Goal: Task Accomplishment & Management: Manage account settings

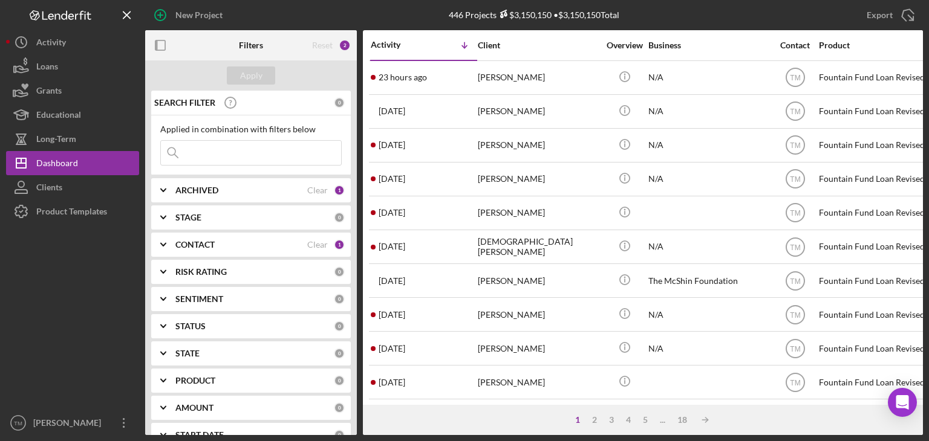
click at [515, 246] on div "[DEMOGRAPHIC_DATA][PERSON_NAME]" at bounding box center [538, 247] width 121 height 32
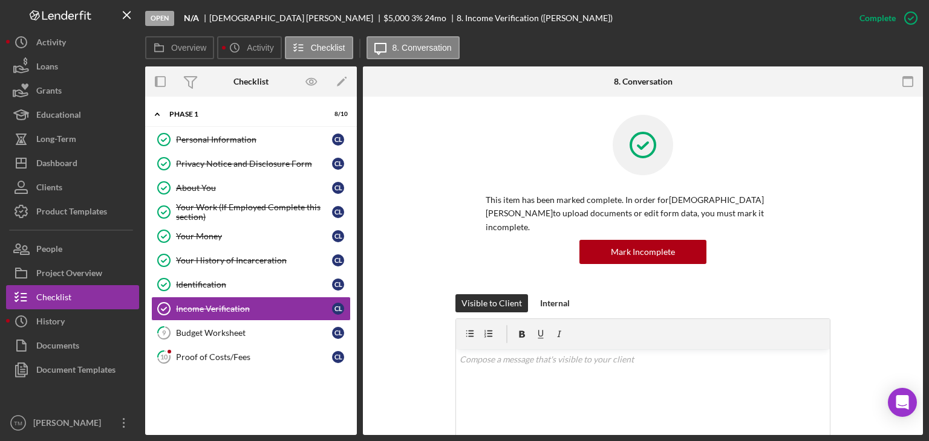
click at [227, 330] on div "Budget Worksheet" at bounding box center [254, 333] width 156 height 10
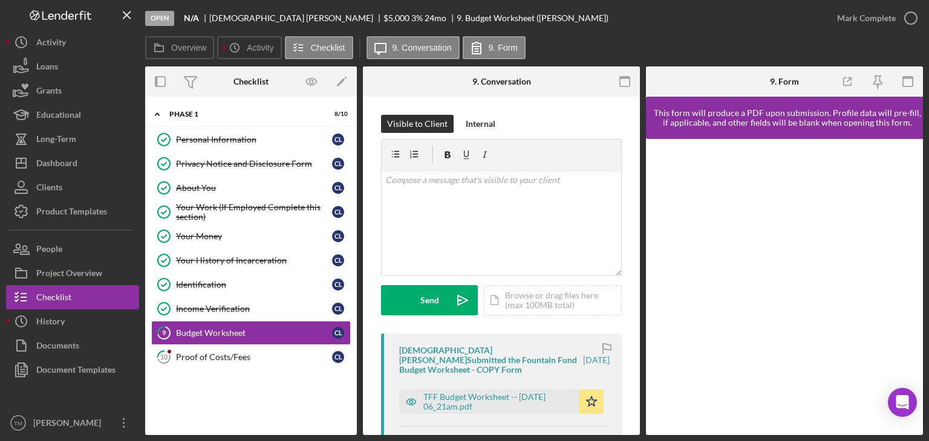
click at [462, 392] on div "TFF Budget Worksheet -- [DATE] 06_21am.pdf" at bounding box center [498, 401] width 150 height 19
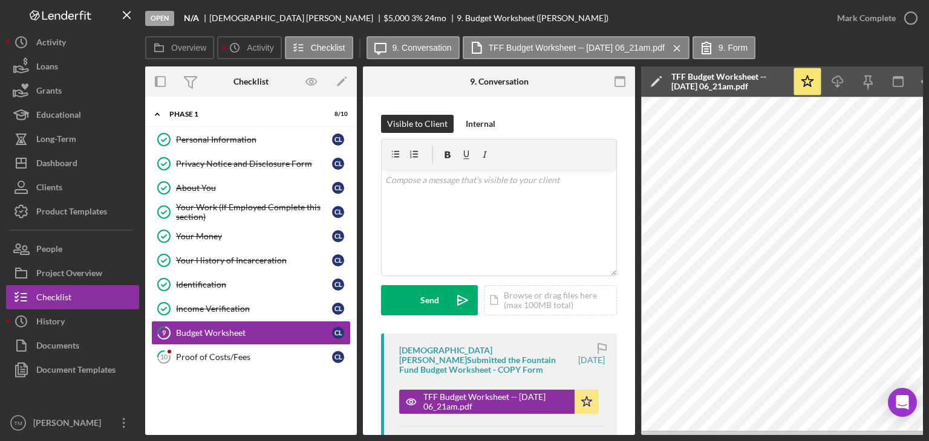
click at [70, 267] on div "Project Overview" at bounding box center [69, 274] width 66 height 27
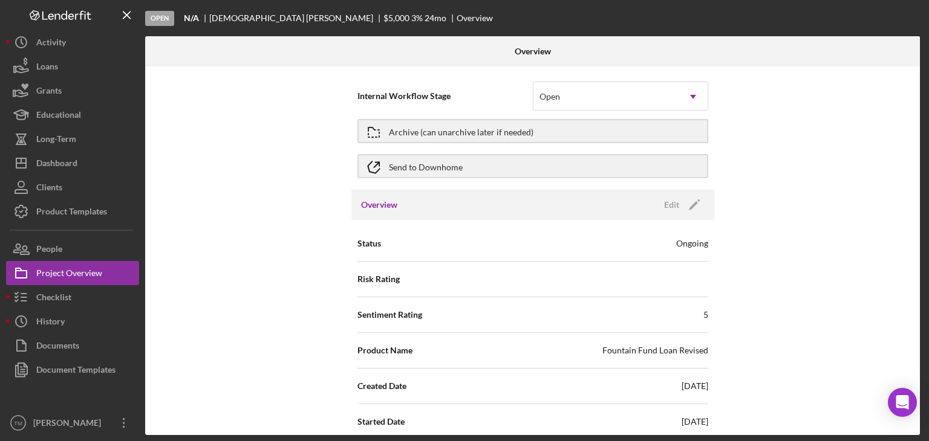
click at [53, 249] on div "People" at bounding box center [49, 250] width 26 height 27
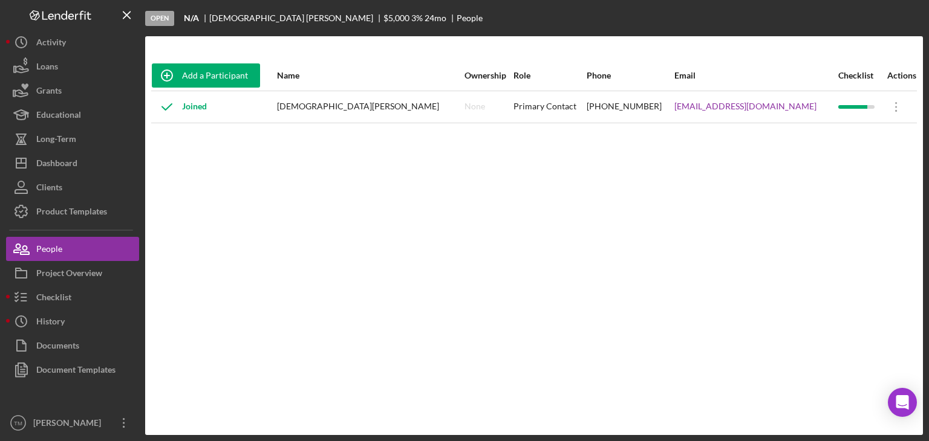
click at [77, 159] on div "Dashboard" at bounding box center [56, 164] width 41 height 27
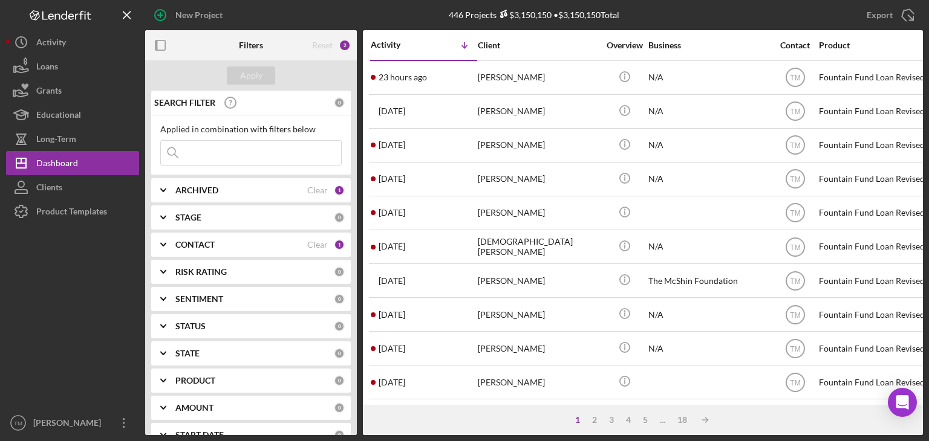
click at [505, 85] on div "[PERSON_NAME]" at bounding box center [538, 78] width 121 height 32
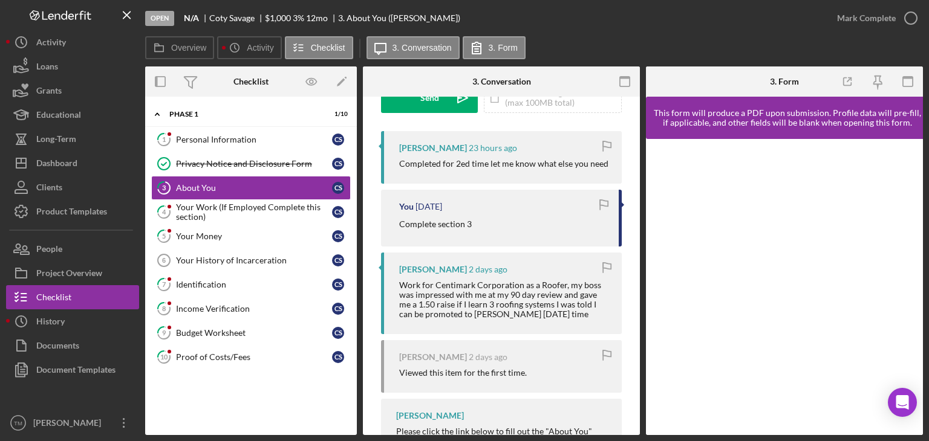
scroll to position [231, 0]
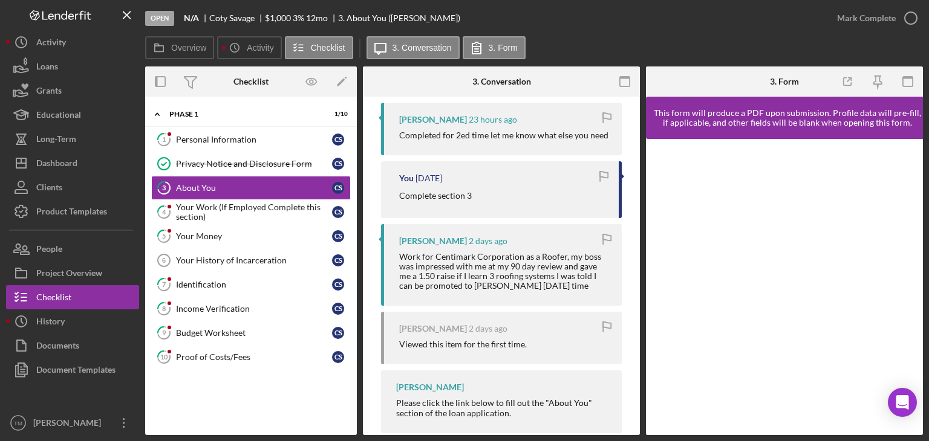
click at [0, 0] on icon "button" at bounding box center [0, 0] width 0 height 0
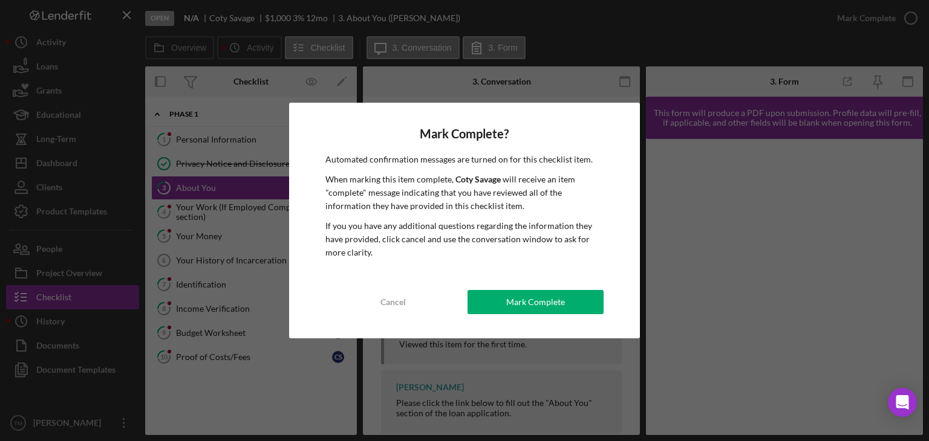
click at [558, 298] on div "Mark Complete" at bounding box center [535, 302] width 59 height 24
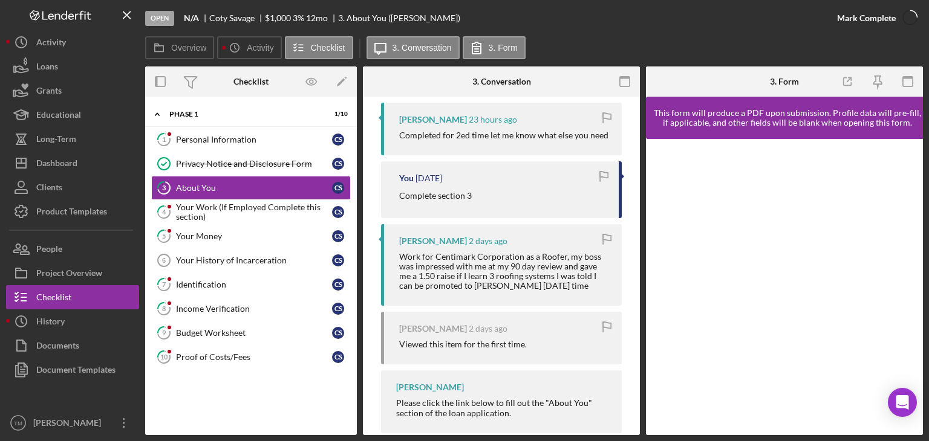
scroll to position [411, 0]
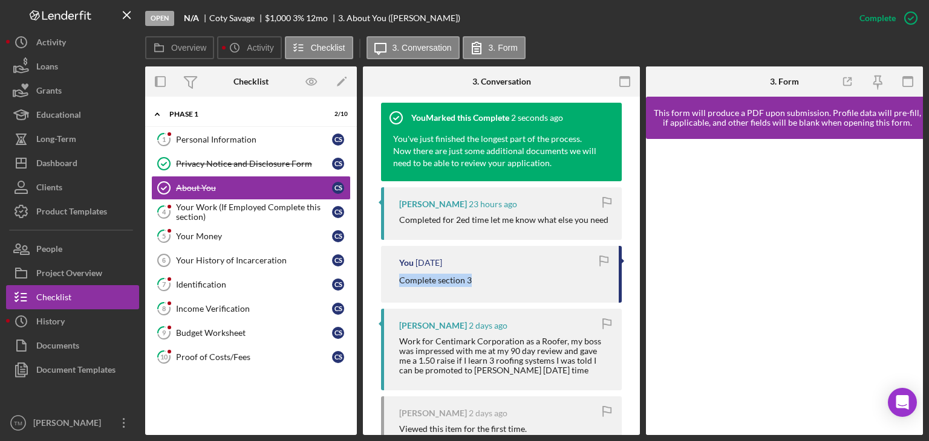
drag, startPoint x: 558, startPoint y: 298, endPoint x: 383, endPoint y: 291, distance: 174.9
click at [383, 291] on div "You [DATE] Complete section 3" at bounding box center [501, 274] width 241 height 56
click at [206, 212] on div "Your Work (If Employed Complete this section)" at bounding box center [254, 212] width 156 height 19
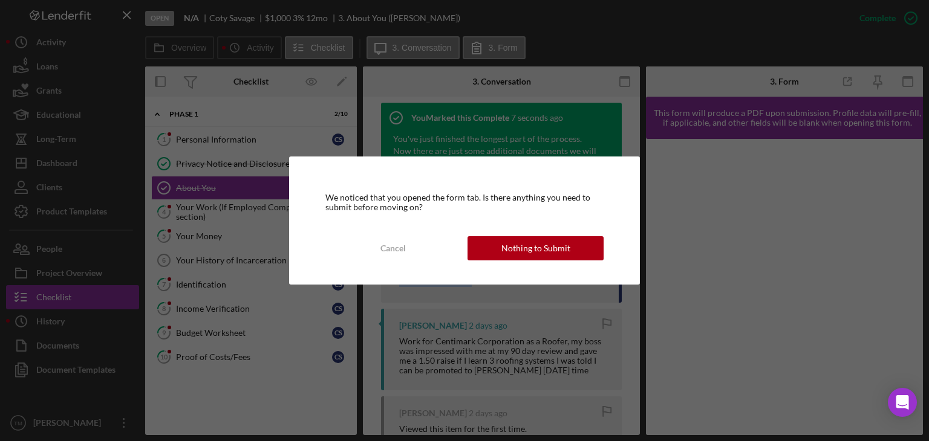
click at [542, 242] on div "Nothing to Submit" at bounding box center [535, 248] width 69 height 24
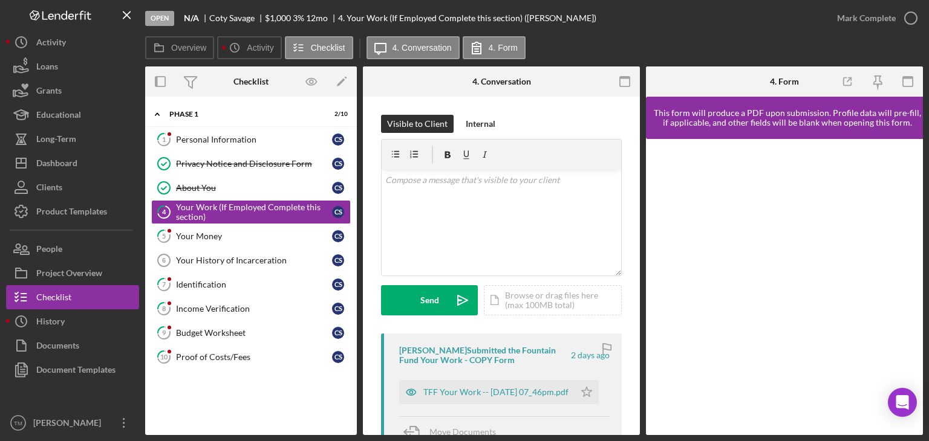
drag, startPoint x: 466, startPoint y: 386, endPoint x: 486, endPoint y: 396, distance: 22.7
click at [486, 396] on div "TFF Your Work -- [DATE] 07_46pm.pdf" at bounding box center [495, 393] width 145 height 10
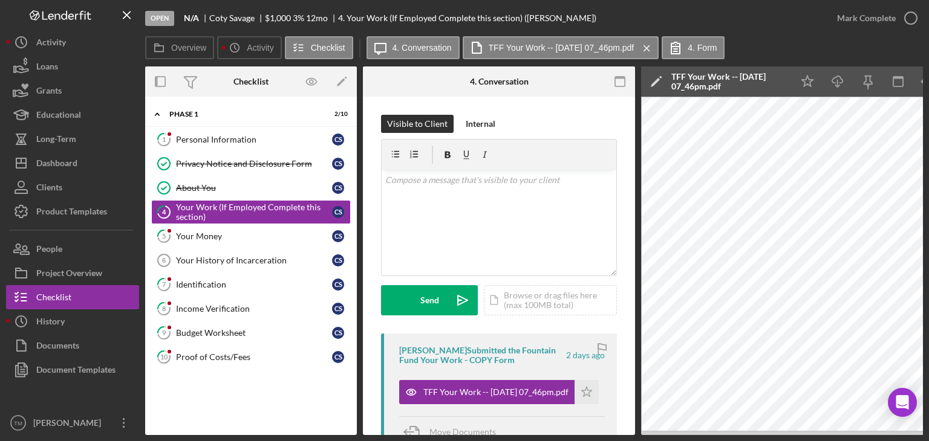
click at [586, 395] on icon "Icon/Star" at bounding box center [587, 392] width 24 height 24
click at [885, 18] on div "Mark Complete" at bounding box center [866, 18] width 59 height 24
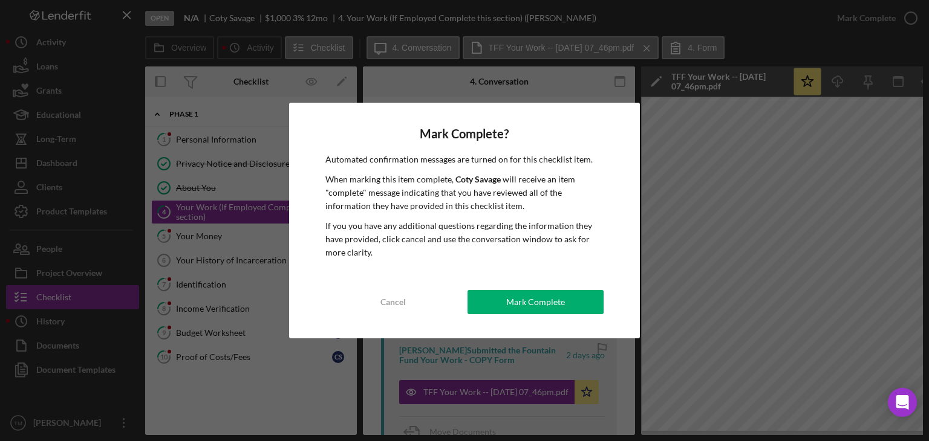
click at [513, 310] on div "Mark Complete" at bounding box center [535, 302] width 59 height 24
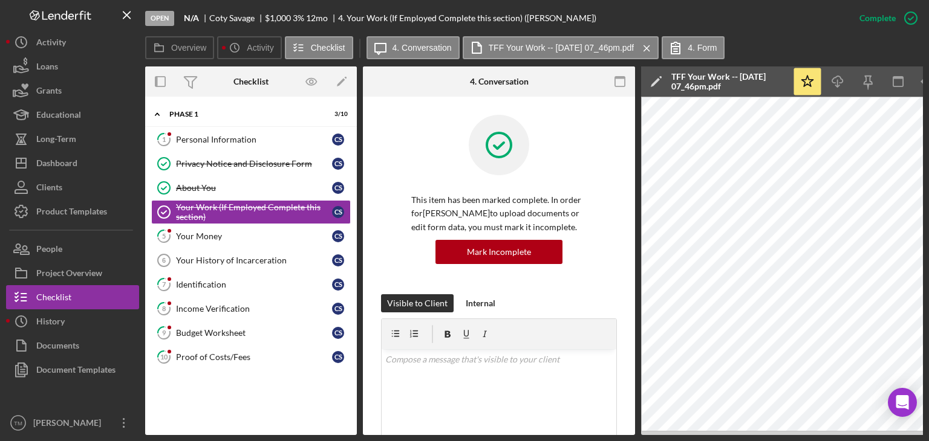
click at [194, 236] on div "Your Money" at bounding box center [254, 237] width 156 height 10
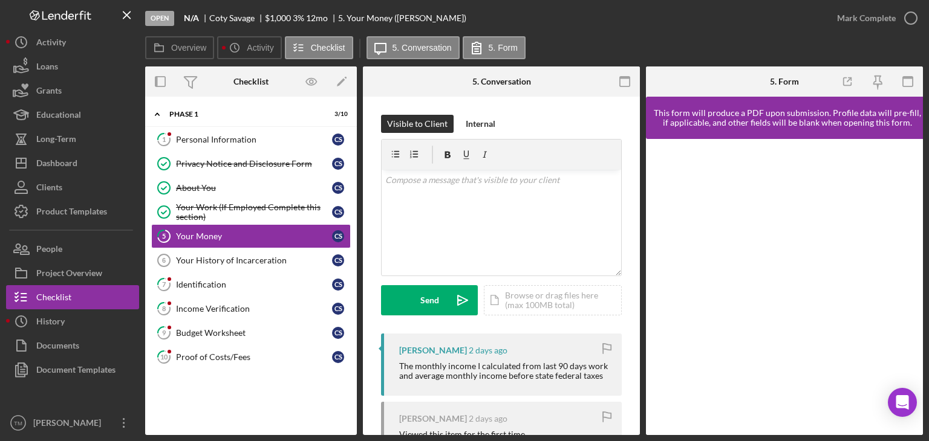
click at [640, 221] on div "Overview Internal Workflow Stage Open Icon/Dropdown Arrow Archive (can unarchiv…" at bounding box center [534, 251] width 778 height 369
drag, startPoint x: 636, startPoint y: 223, endPoint x: 636, endPoint y: 272, distance: 49.0
click at [636, 272] on div "Visible to Client Internal v Color teal Color pink Remove color Add row above A…" at bounding box center [501, 322] width 277 height 451
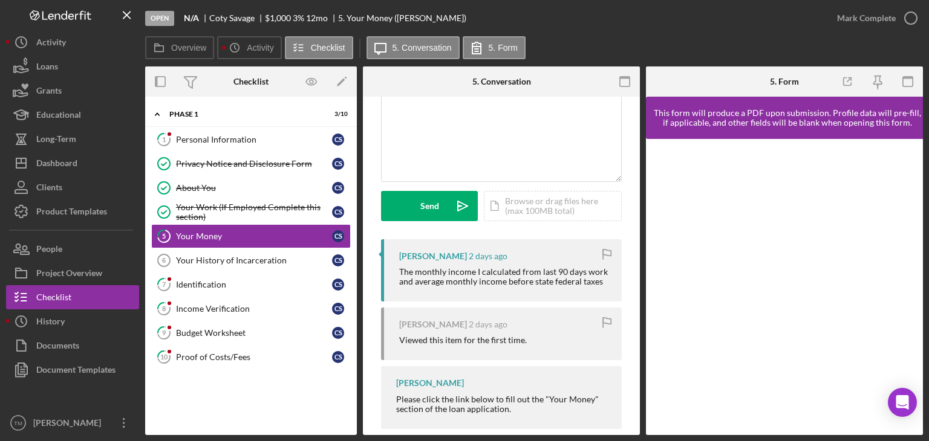
scroll to position [122, 0]
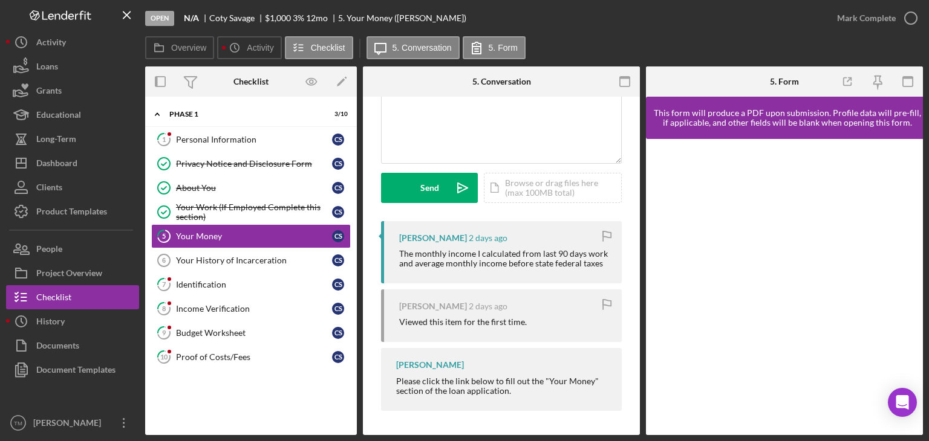
scroll to position [100, 0]
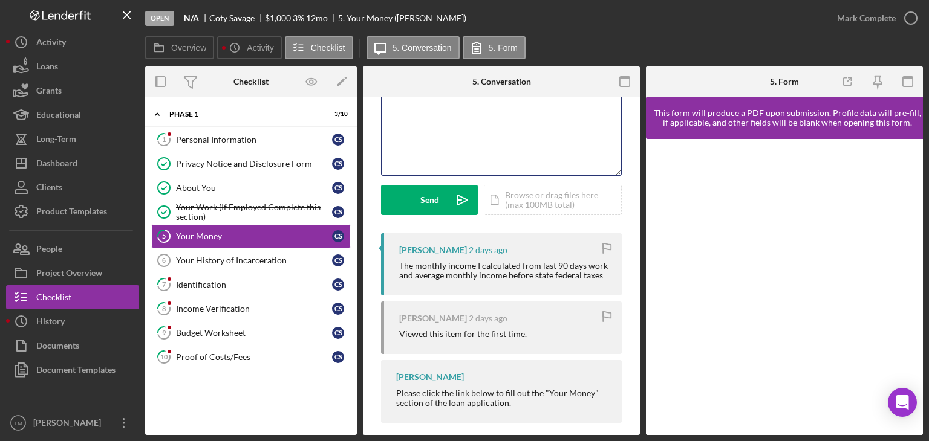
click at [404, 117] on div "v Color teal Color pink Remove color Add row above Add row below Add column bef…" at bounding box center [501, 123] width 239 height 106
click at [389, 137] on div "v Color teal Color pink Remove color Add row above Add row below Add column bef…" at bounding box center [501, 123] width 239 height 106
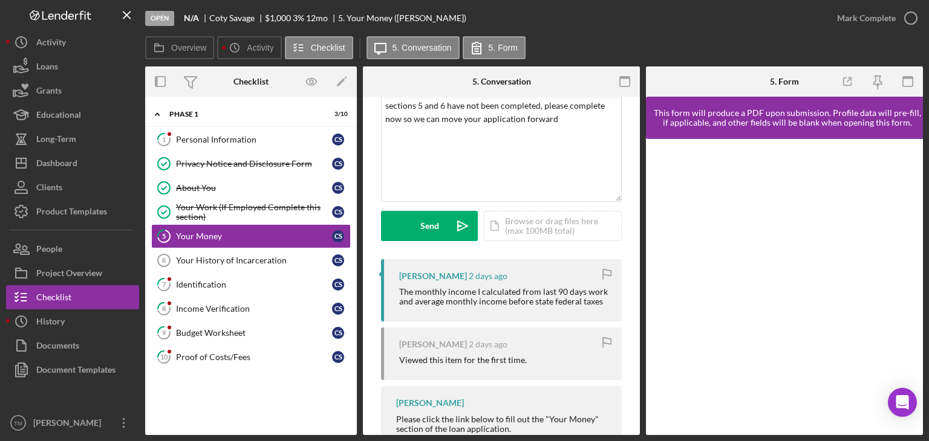
click at [427, 233] on div "Send" at bounding box center [429, 226] width 19 height 30
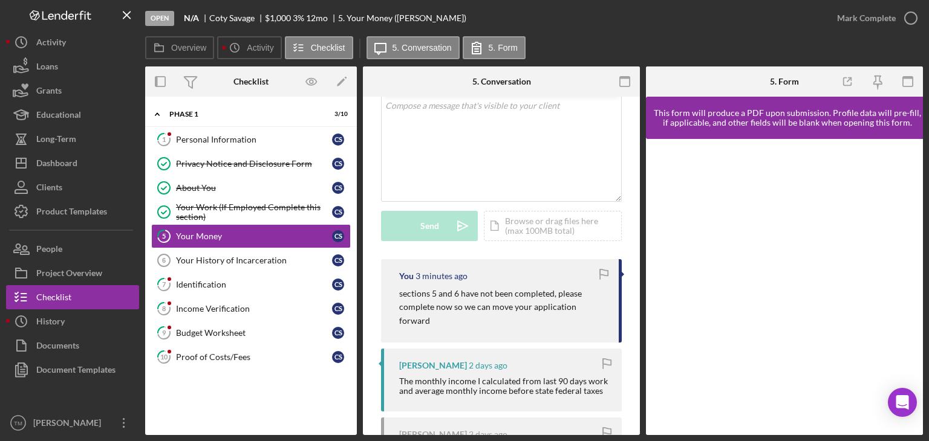
click at [78, 161] on button "Icon/Dashboard Dashboard" at bounding box center [72, 163] width 133 height 24
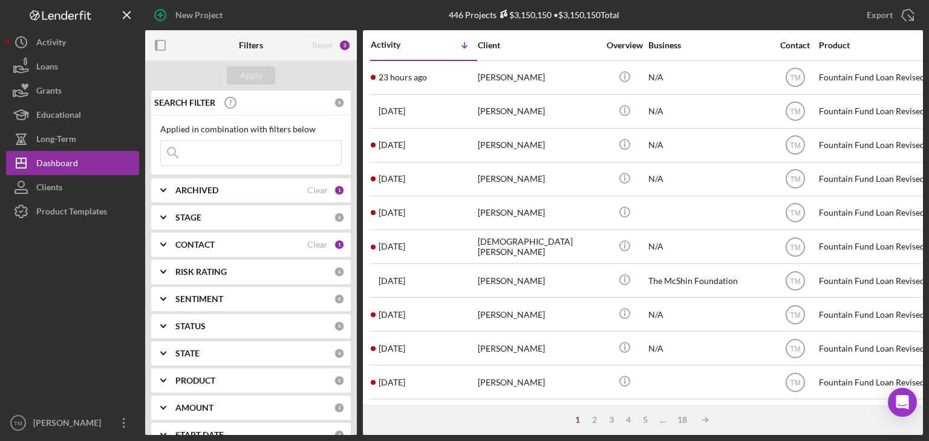
click at [195, 150] on input at bounding box center [251, 153] width 180 height 24
type input "richardson"
click at [256, 76] on div "Apply" at bounding box center [251, 76] width 22 height 18
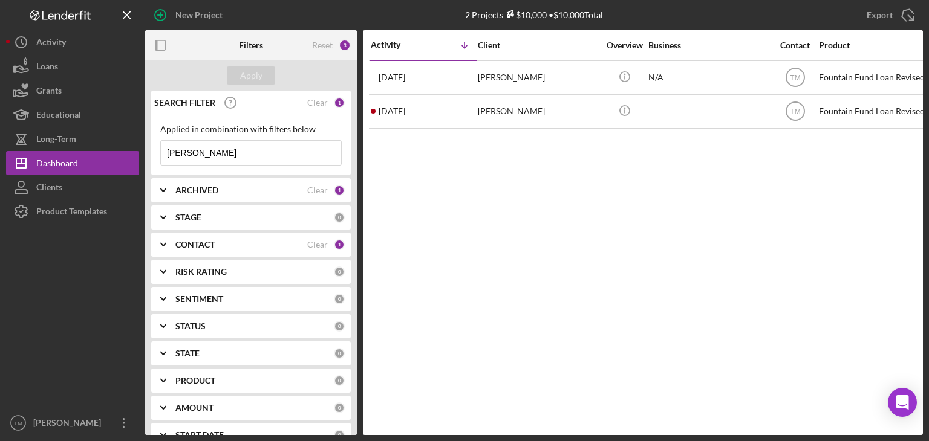
click at [500, 71] on div "Keisha Richardson" at bounding box center [538, 78] width 121 height 32
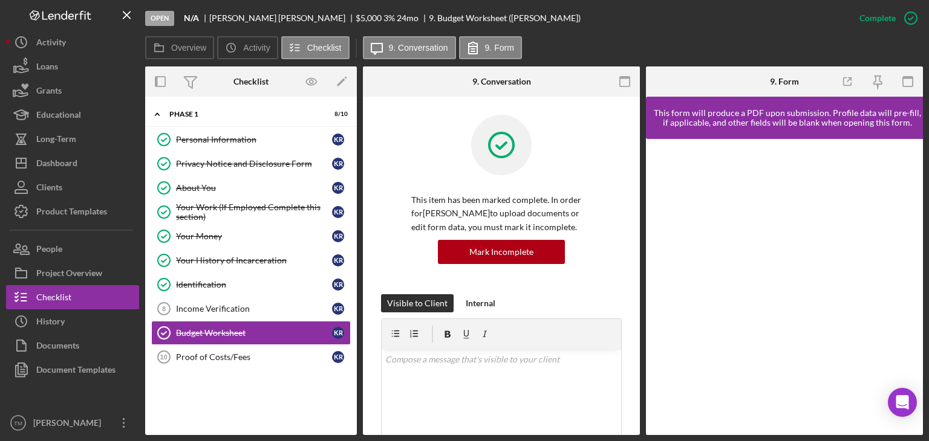
click at [76, 269] on div "Project Overview" at bounding box center [69, 274] width 66 height 27
